Goal: Task Accomplishment & Management: Manage account settings

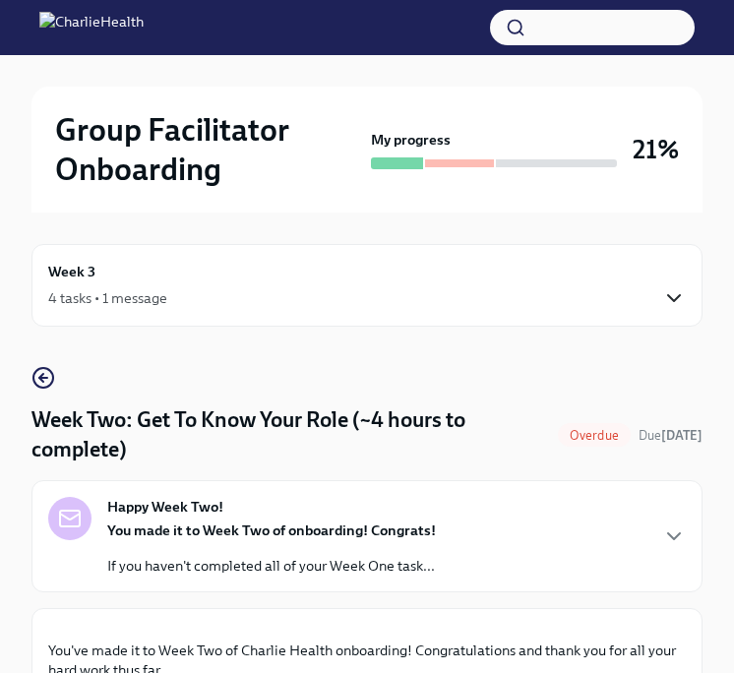
click at [685, 290] on icon "button" at bounding box center [674, 298] width 24 height 24
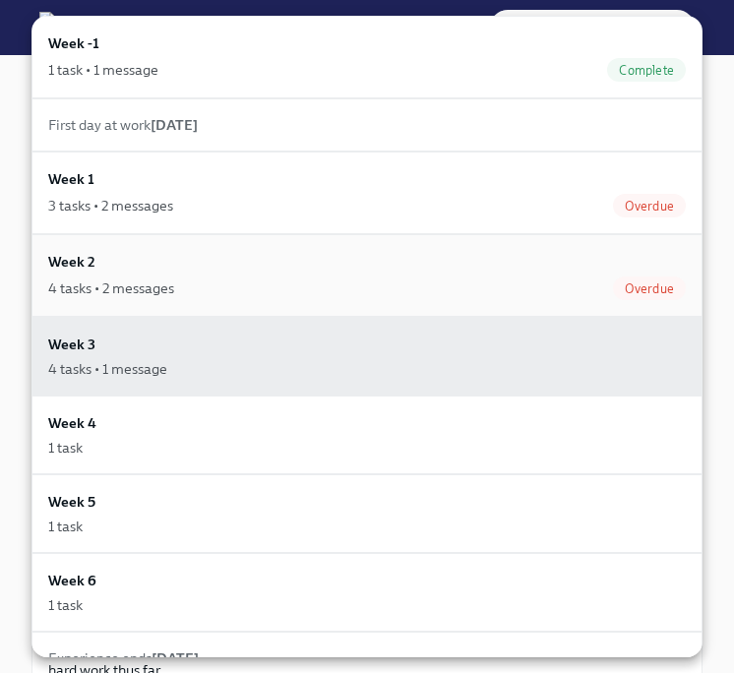
click at [493, 288] on div "4 tasks • 2 messages Overdue" at bounding box center [367, 288] width 638 height 24
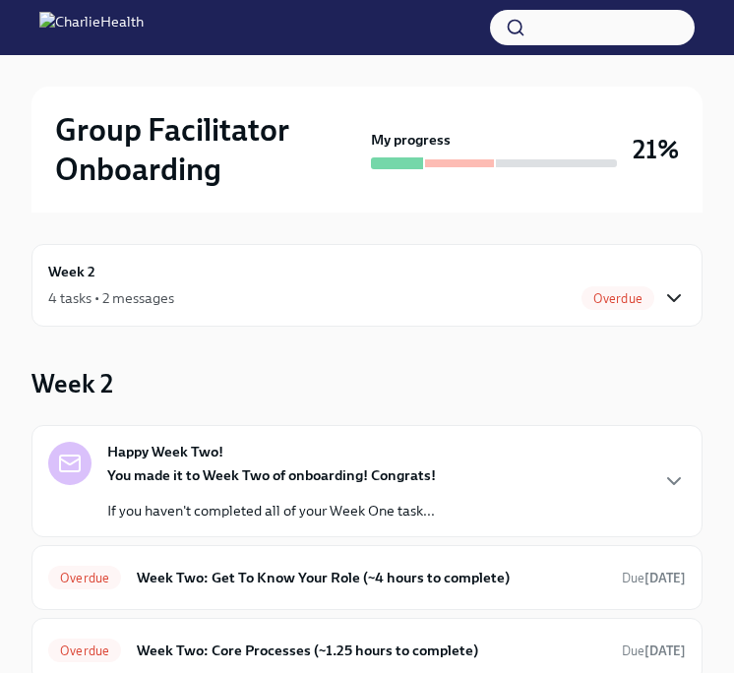
click at [679, 301] on icon "button" at bounding box center [674, 298] width 24 height 24
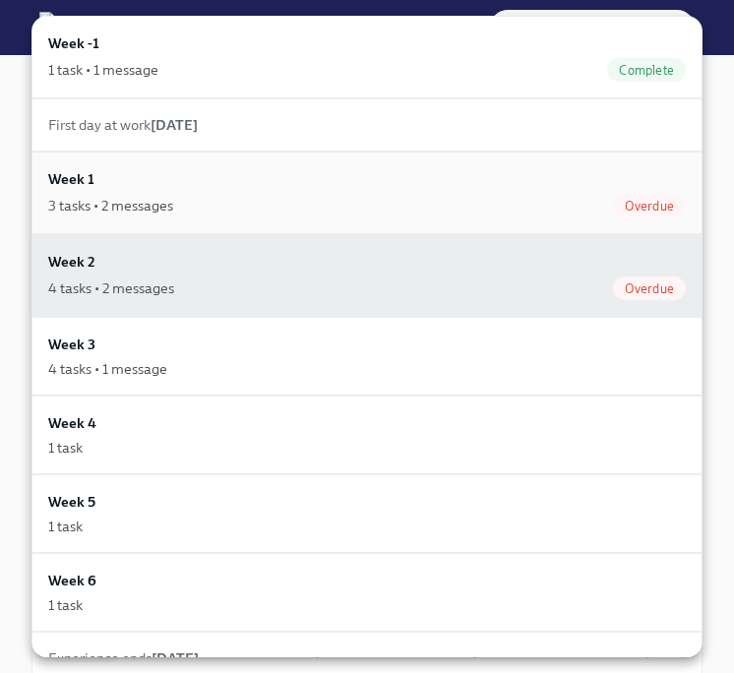
click at [377, 211] on div "3 tasks • 2 messages Overdue" at bounding box center [367, 206] width 638 height 24
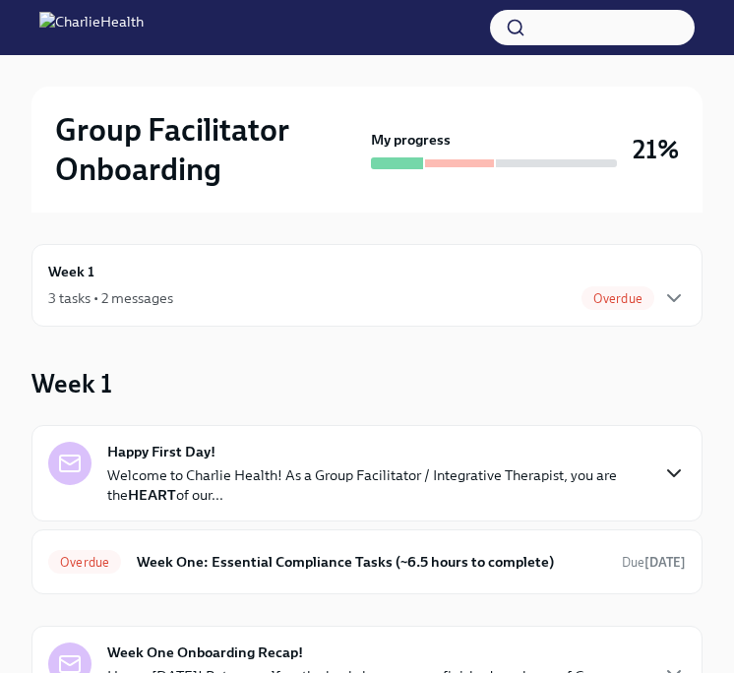
click at [670, 478] on icon "button" at bounding box center [674, 473] width 24 height 24
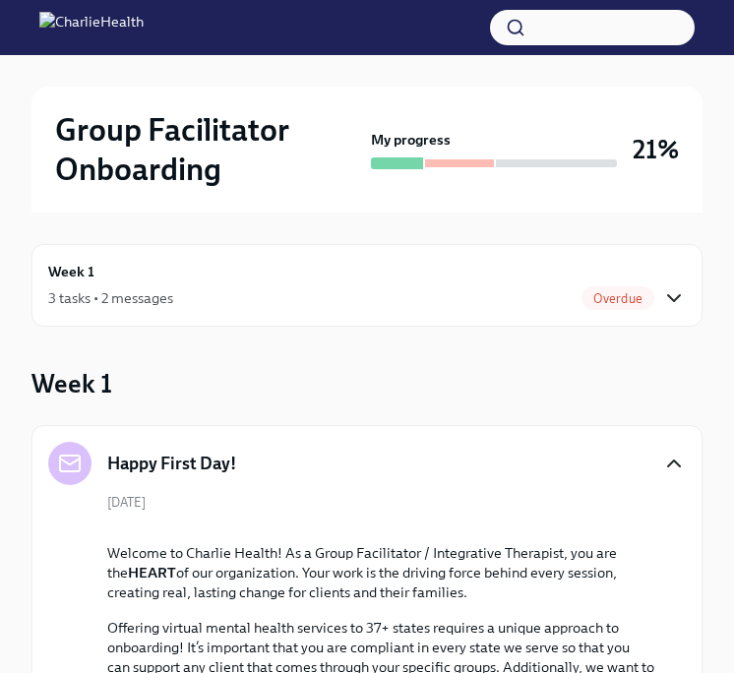
click at [679, 298] on icon "button" at bounding box center [674, 298] width 24 height 24
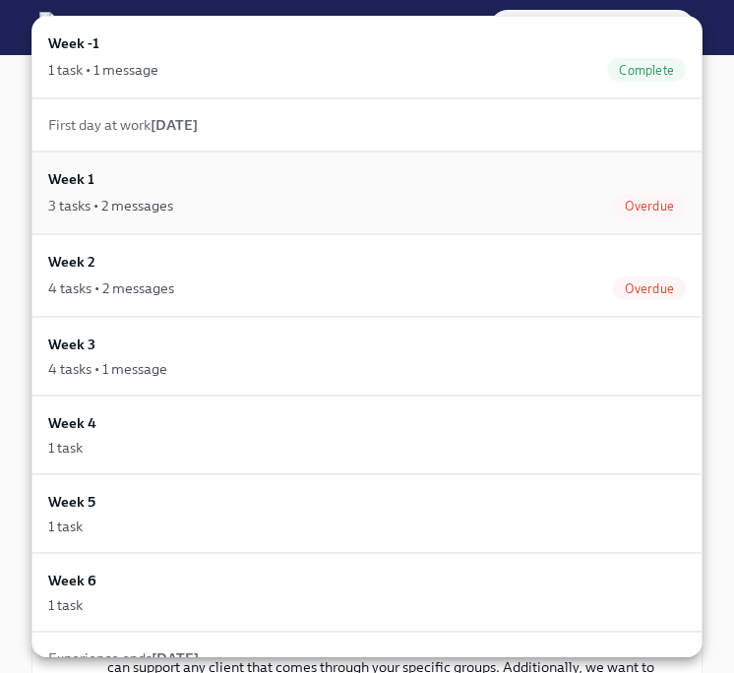
click at [379, 194] on div "3 tasks • 2 messages Overdue" at bounding box center [367, 206] width 638 height 24
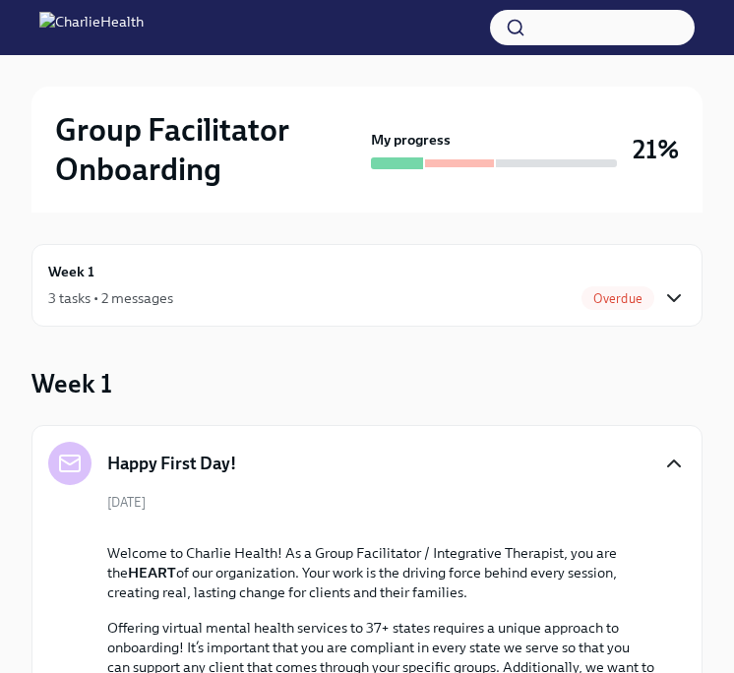
click at [679, 297] on icon "button" at bounding box center [674, 298] width 24 height 24
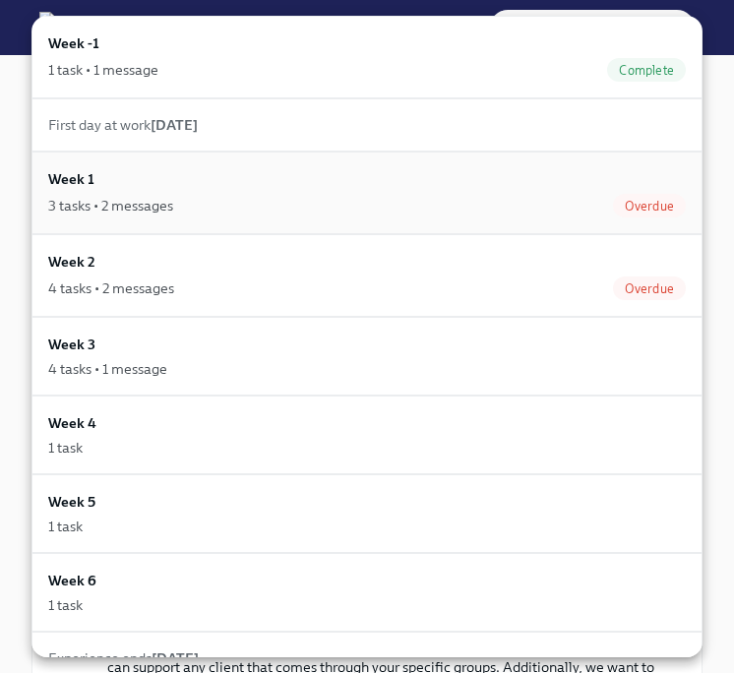
click at [664, 211] on span "Overdue" at bounding box center [649, 206] width 73 height 15
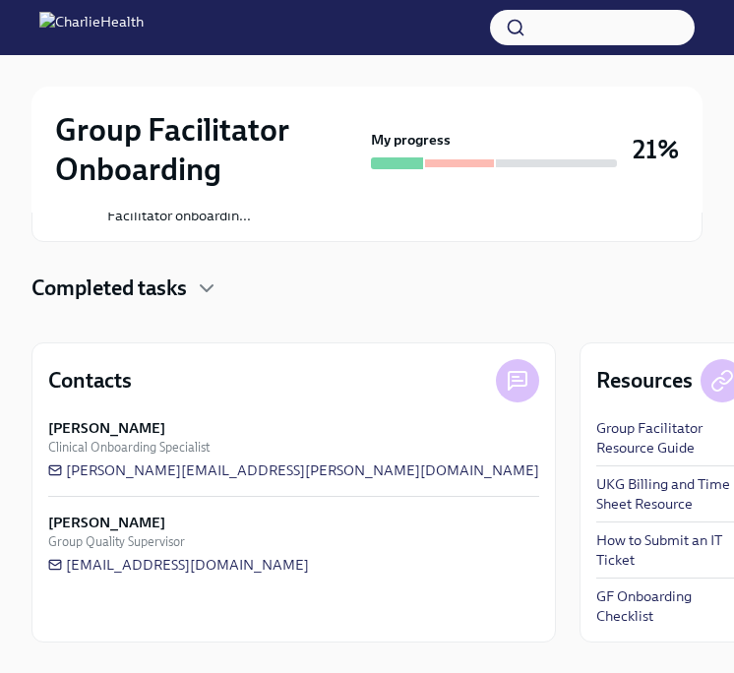
scroll to position [1027, 0]
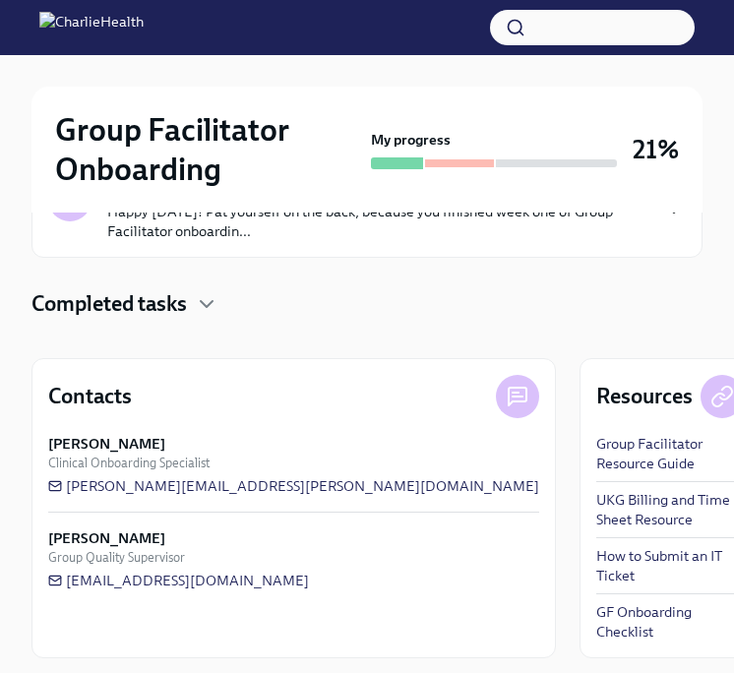
click at [677, 221] on icon "button" at bounding box center [674, 210] width 24 height 24
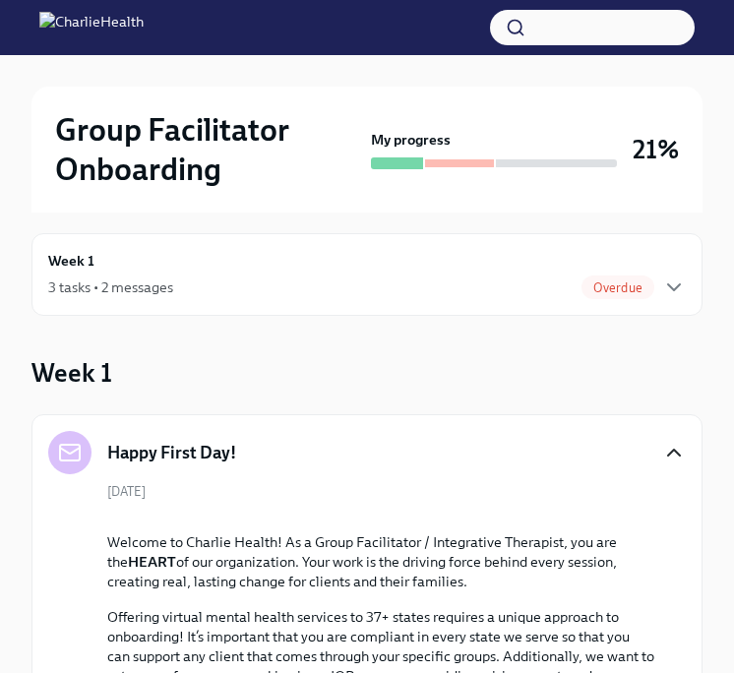
scroll to position [0, 0]
